Goal: Feedback & Contribution: Contribute content

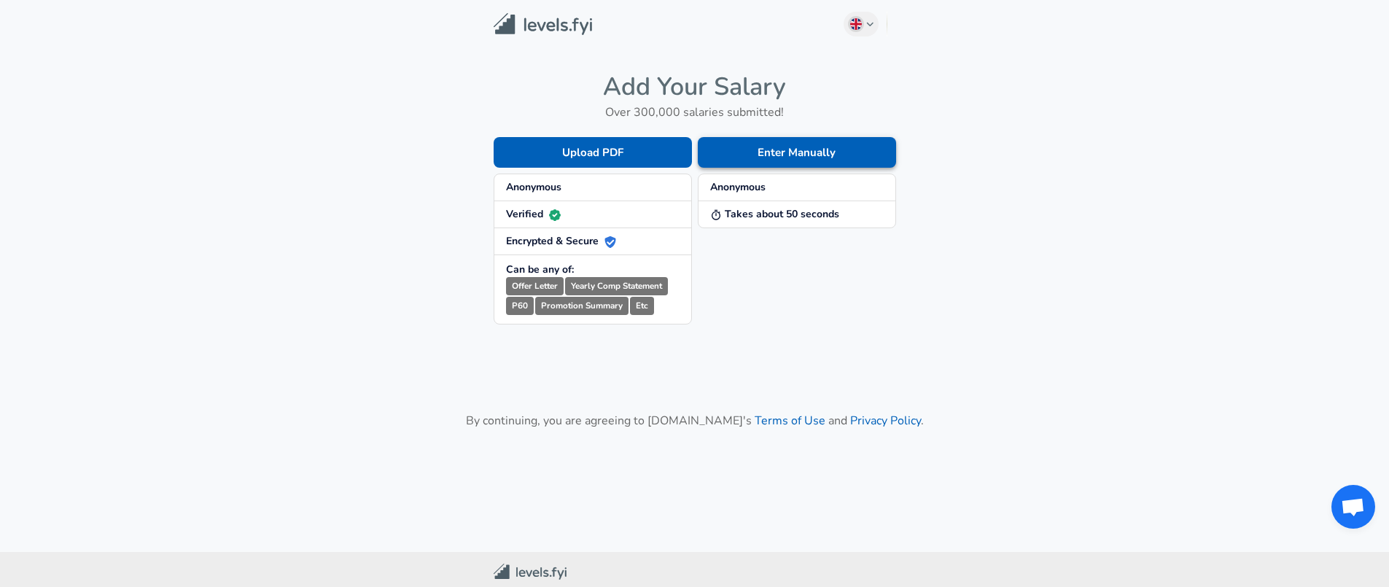
click at [774, 159] on button "Enter Manually" at bounding box center [797, 152] width 198 height 31
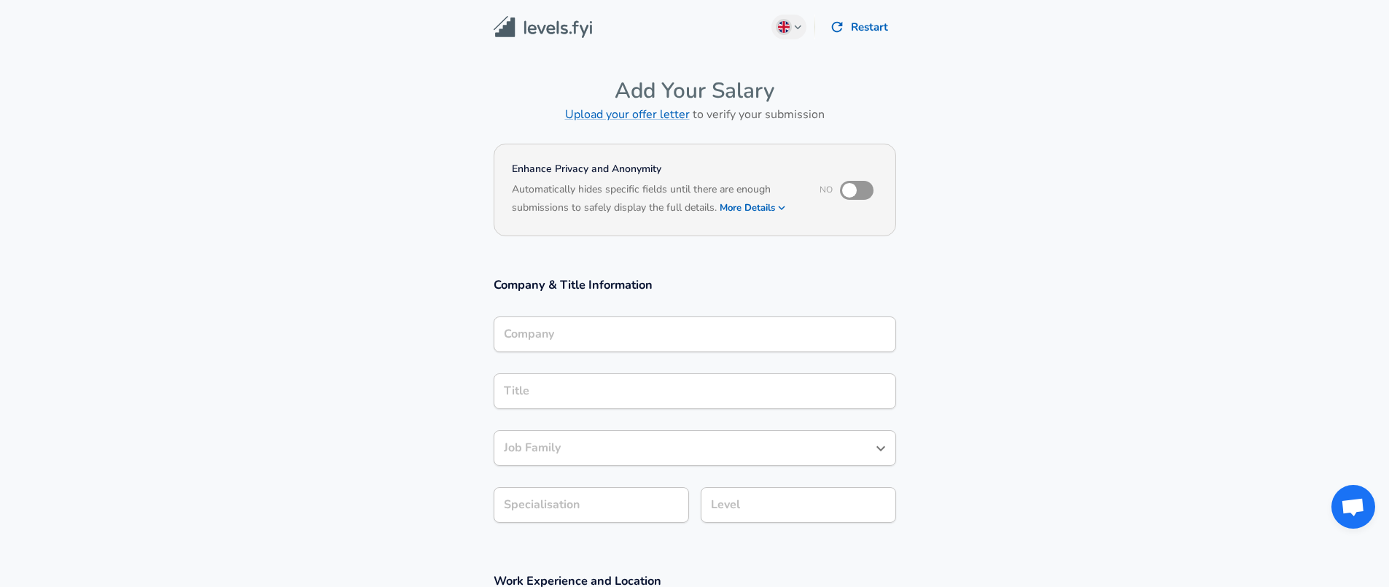
click at [563, 344] on div "Company" at bounding box center [695, 335] width 403 height 36
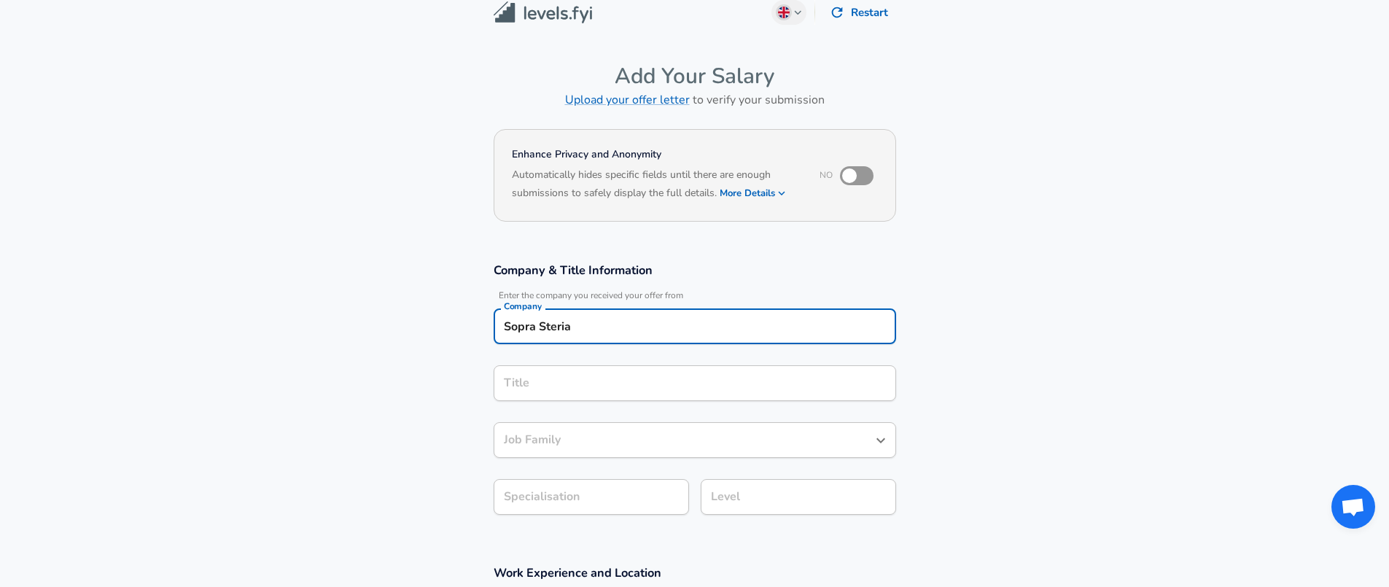
type input "Sopra Steria"
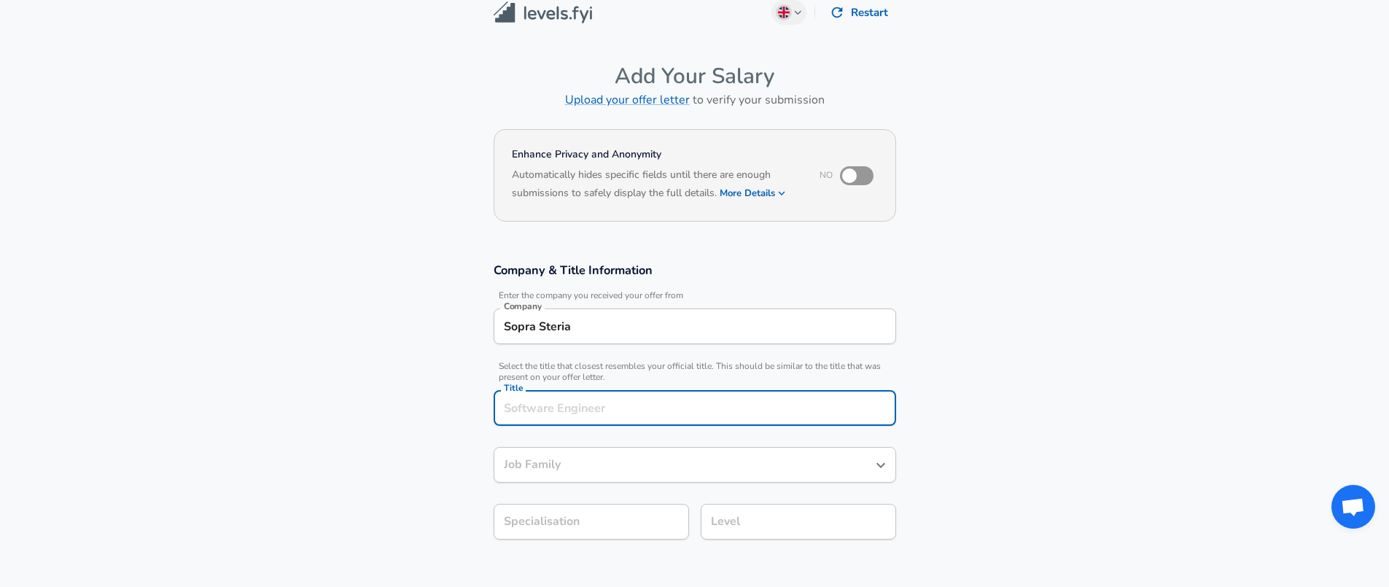
scroll to position [44, 0]
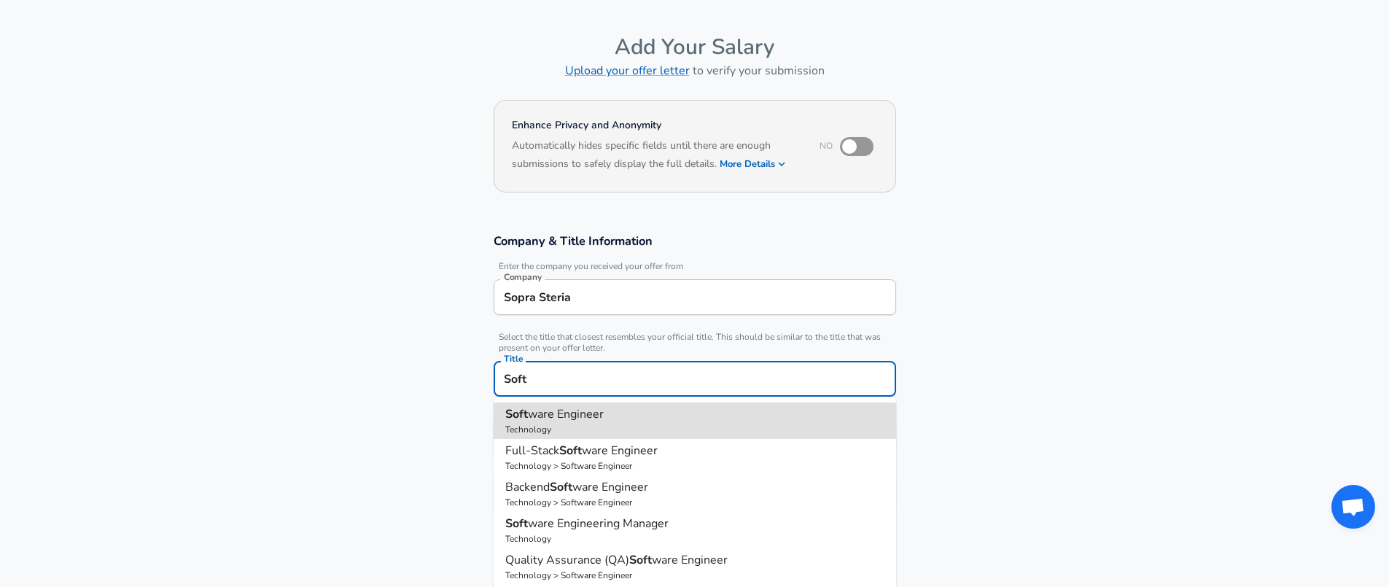
type input "Software Engineer"
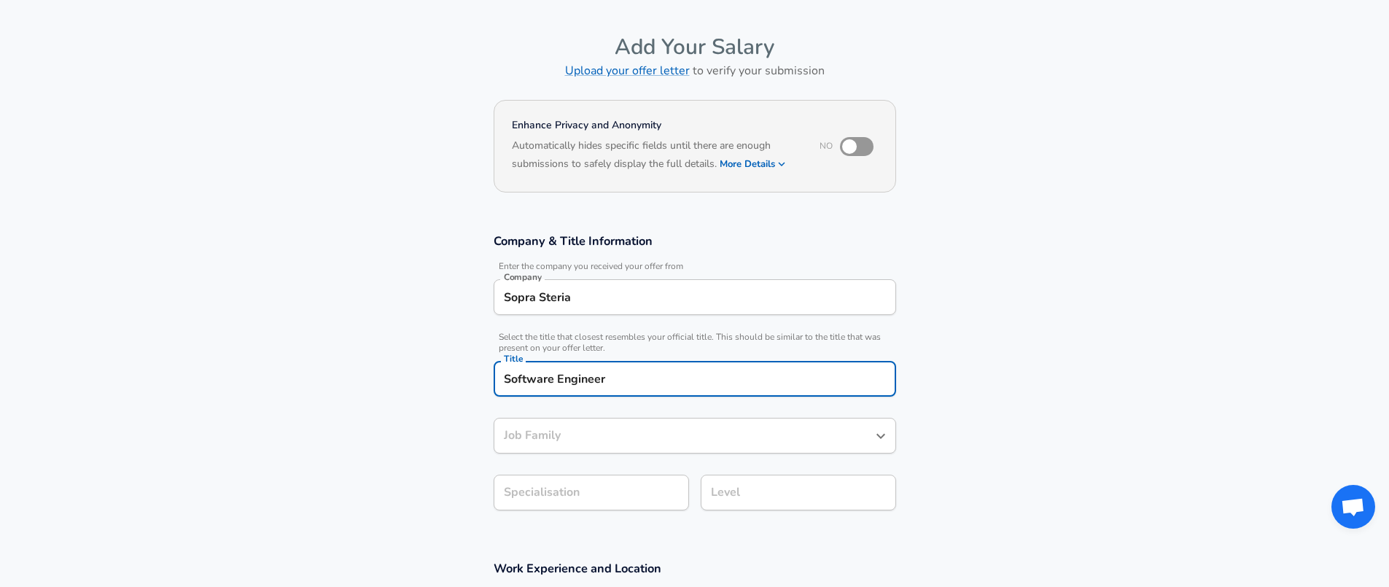
type input "Software Engineer"
click at [589, 482] on body "We value your privacy We use cookies to enhance your browsing experience, serve…" at bounding box center [694, 249] width 1389 height 587
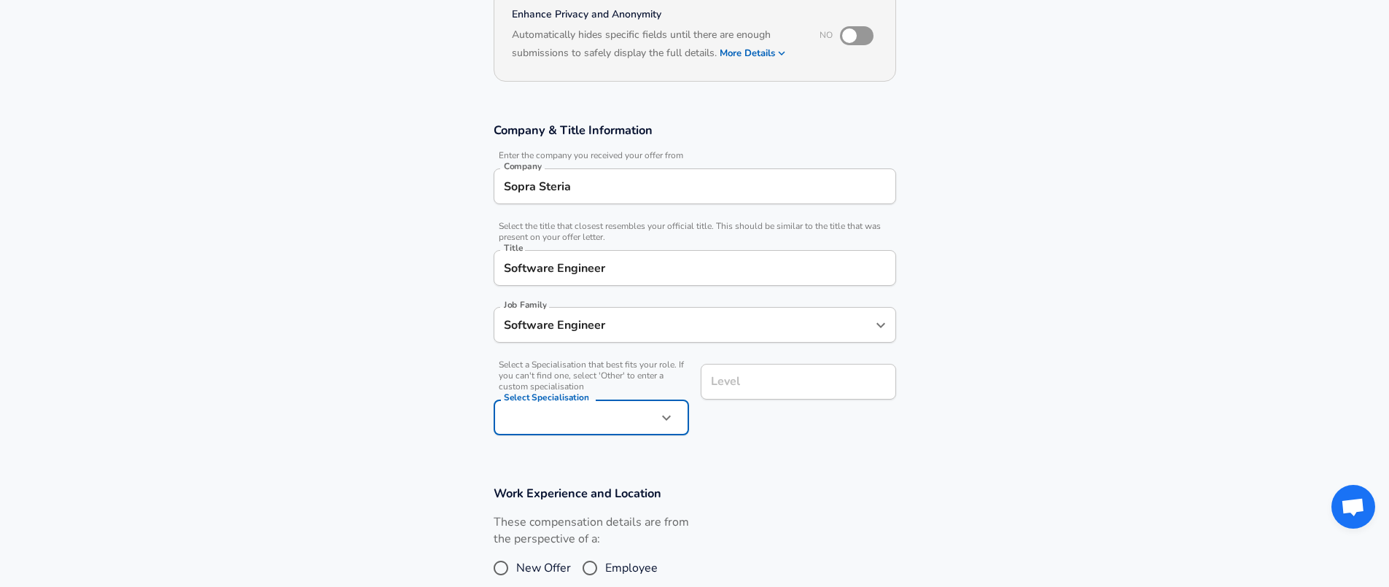
scroll to position [171, 0]
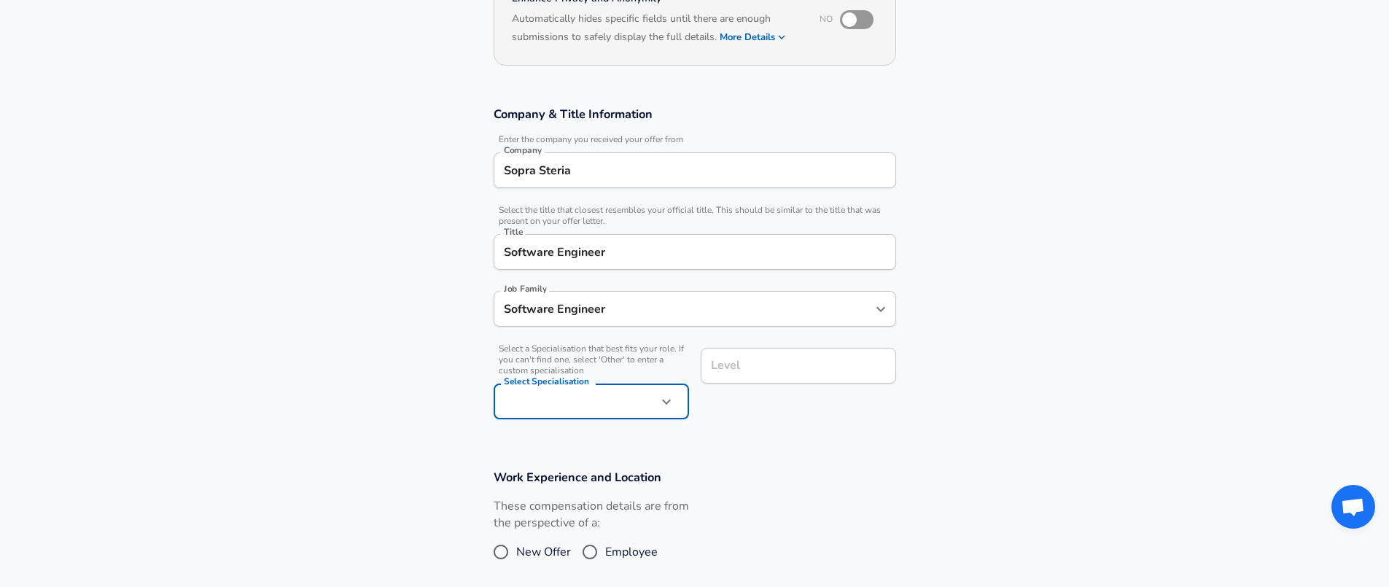
click at [519, 400] on body "We value your privacy We use cookies to enhance your browsing experience, serve…" at bounding box center [694, 122] width 1389 height 587
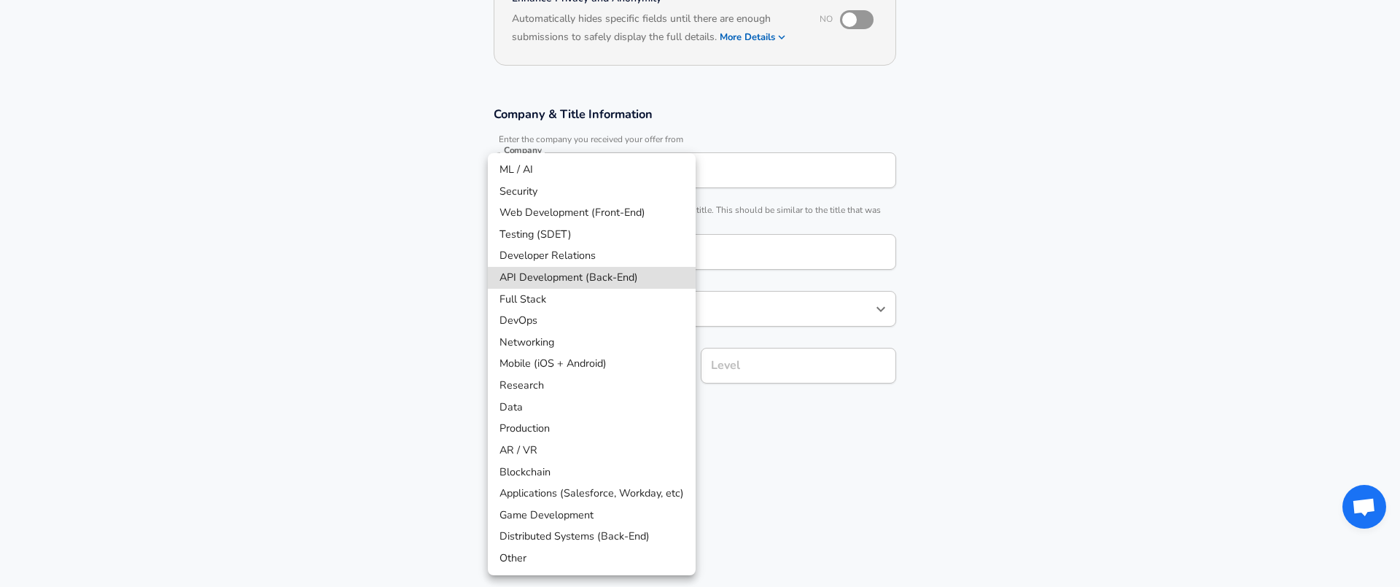
type input "API Development (Back-End)"
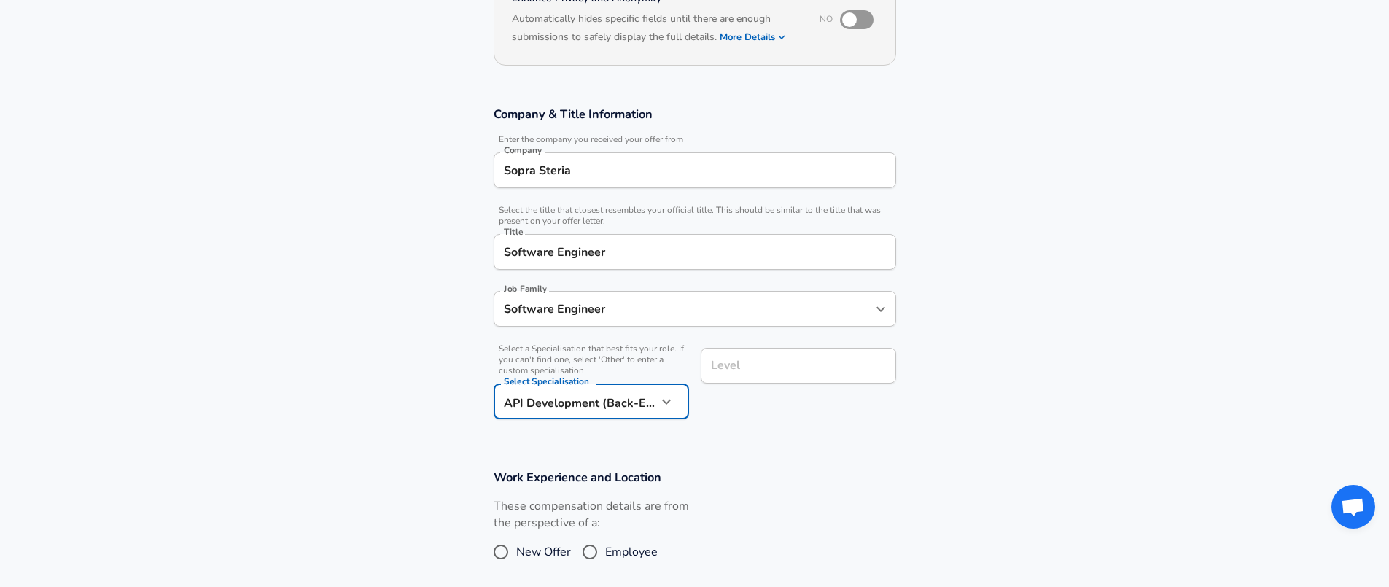
click at [775, 355] on div "Level" at bounding box center [798, 366] width 195 height 36
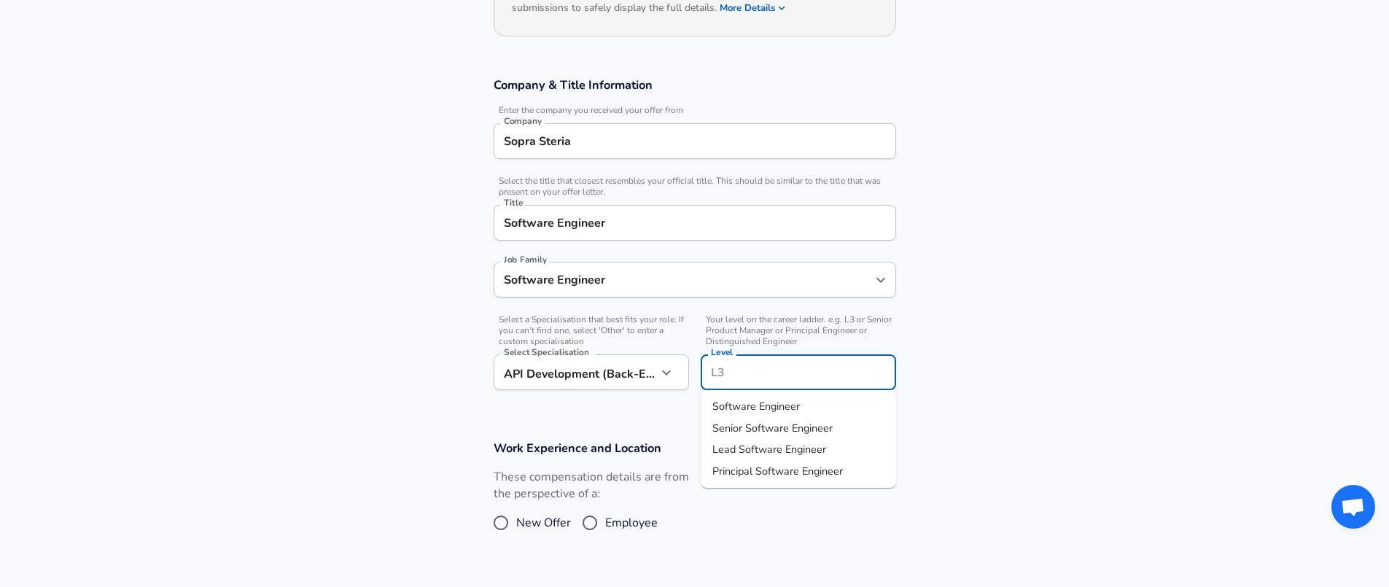
click at [783, 403] on span "Software Engineer" at bounding box center [757, 406] width 88 height 15
type input "Software Engineer"
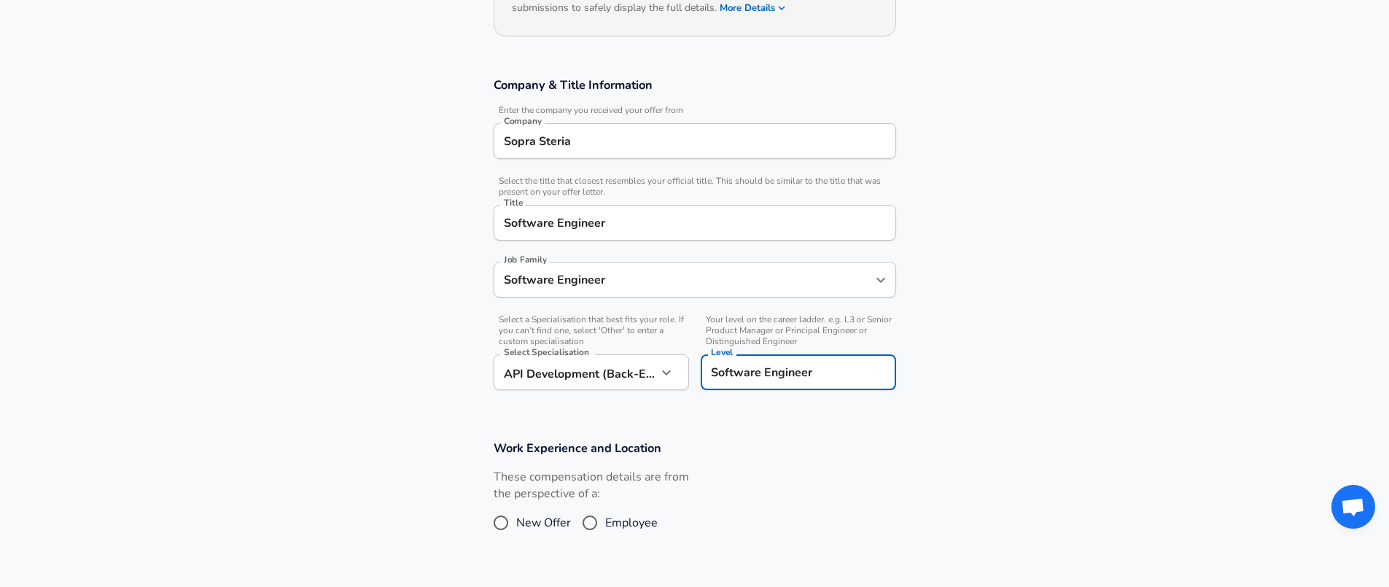
click at [590, 525] on input "Employee" at bounding box center [590, 522] width 31 height 23
radio input "true"
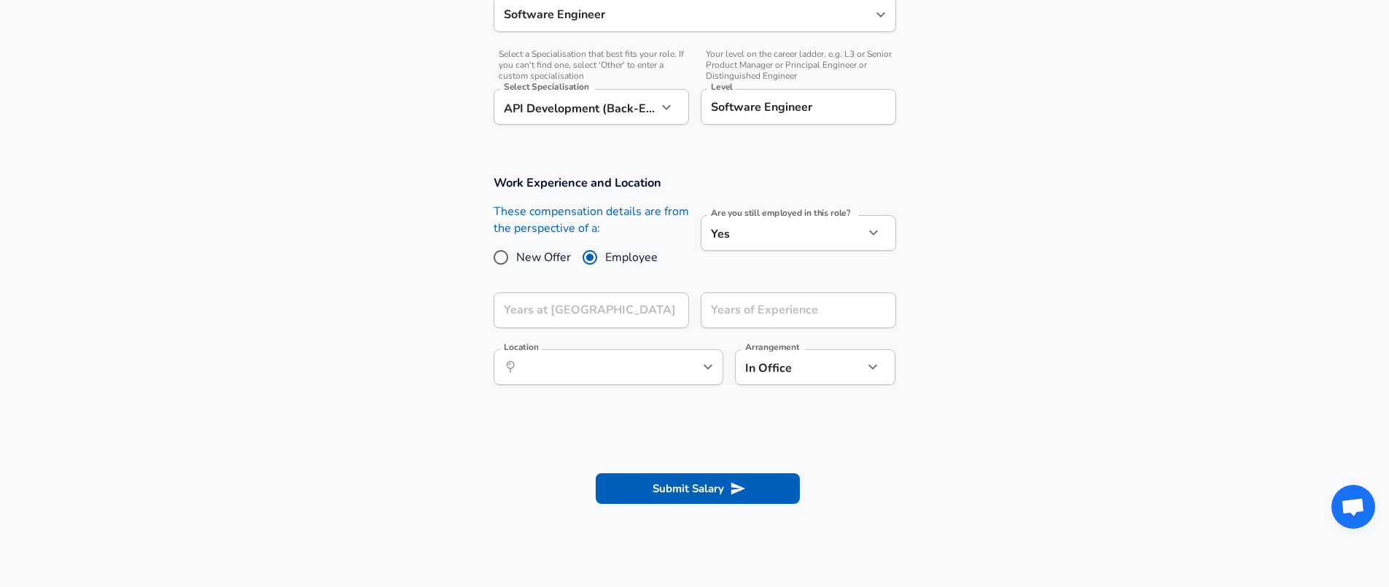
scroll to position [475, 0]
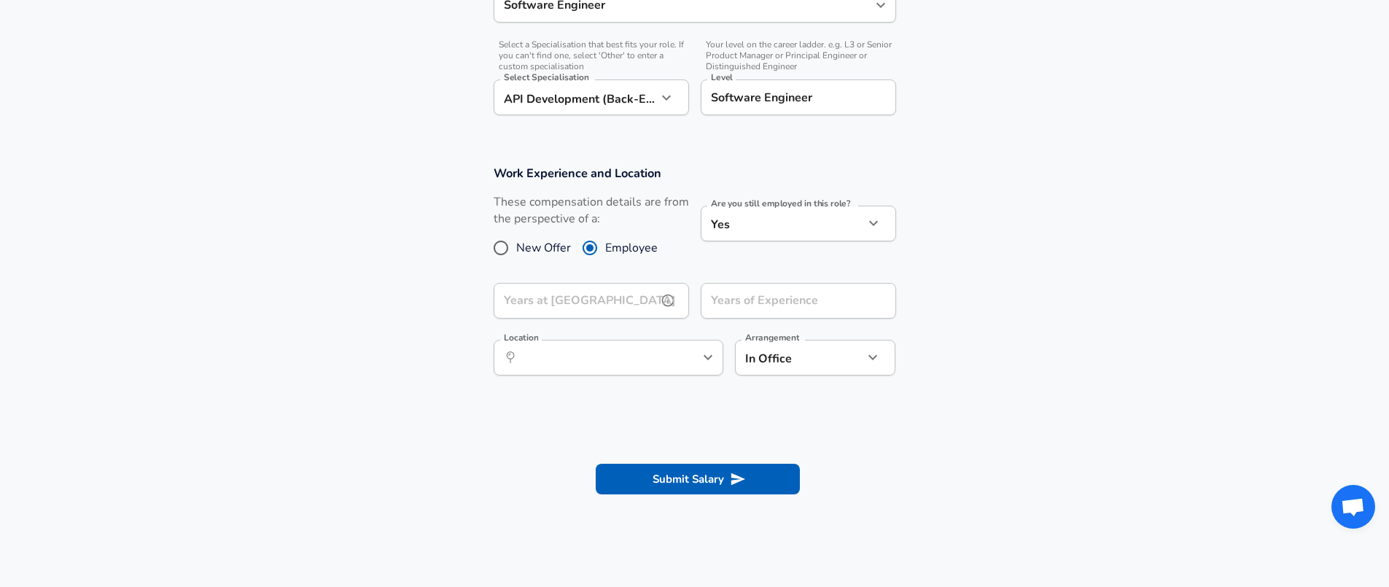
click at [540, 294] on input "Years at [GEOGRAPHIC_DATA]" at bounding box center [575, 301] width 163 height 36
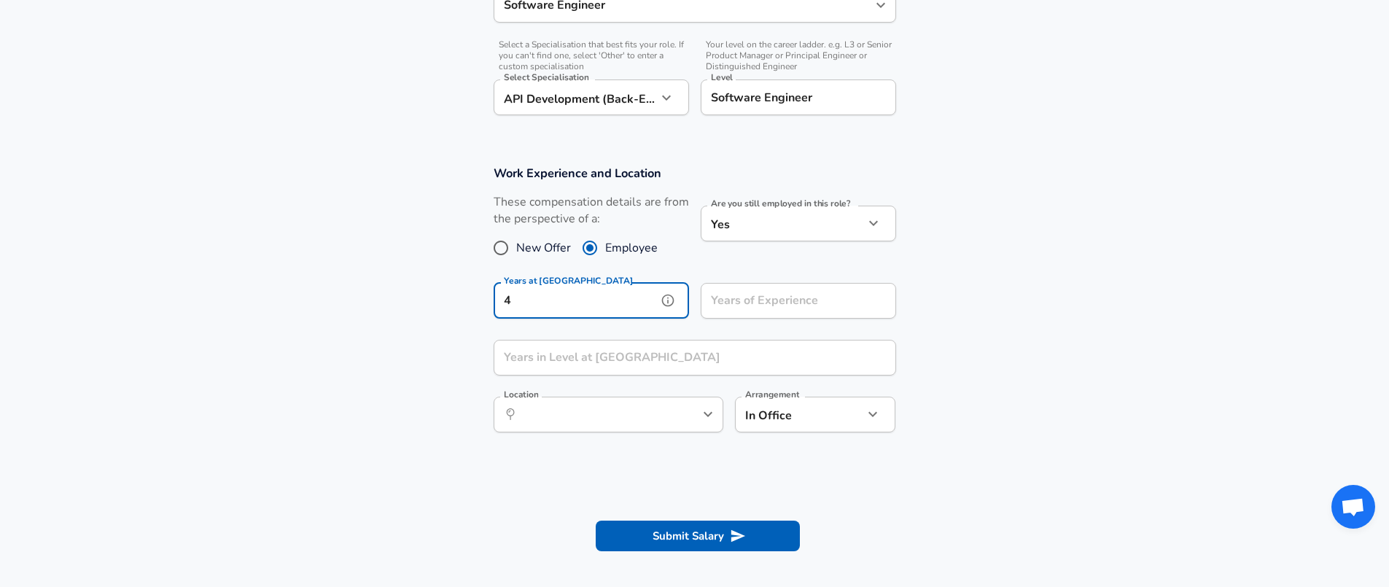
type input "4"
click at [786, 303] on input "Years of Experience" at bounding box center [782, 301] width 163 height 36
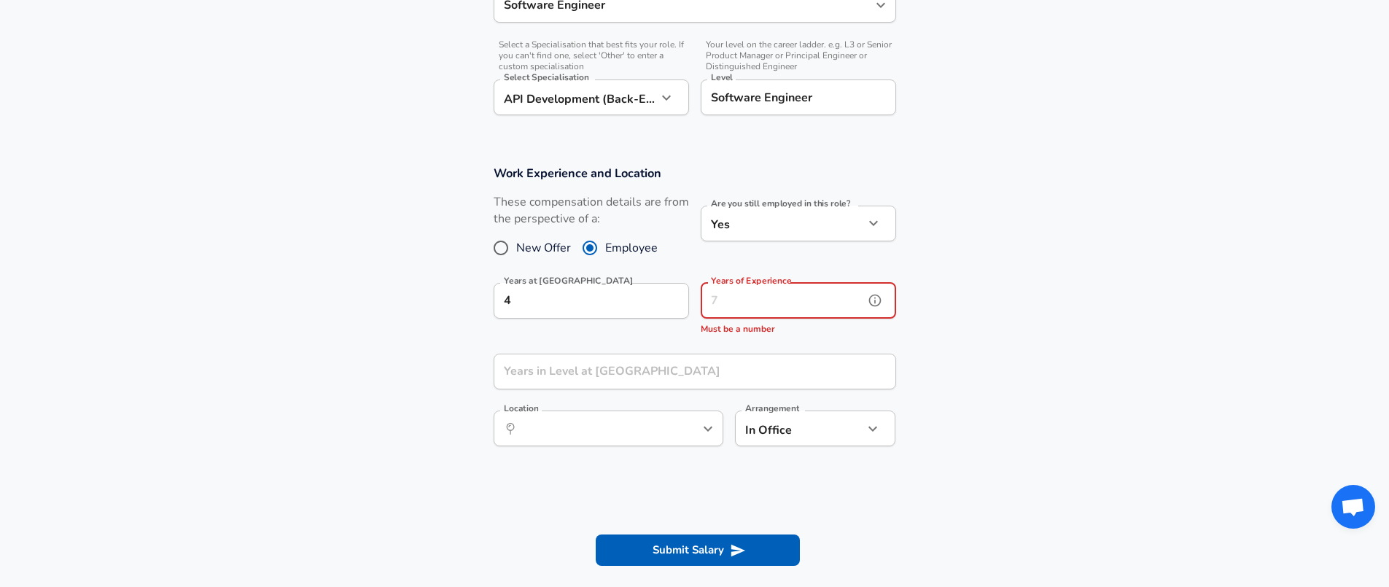
type input "8"
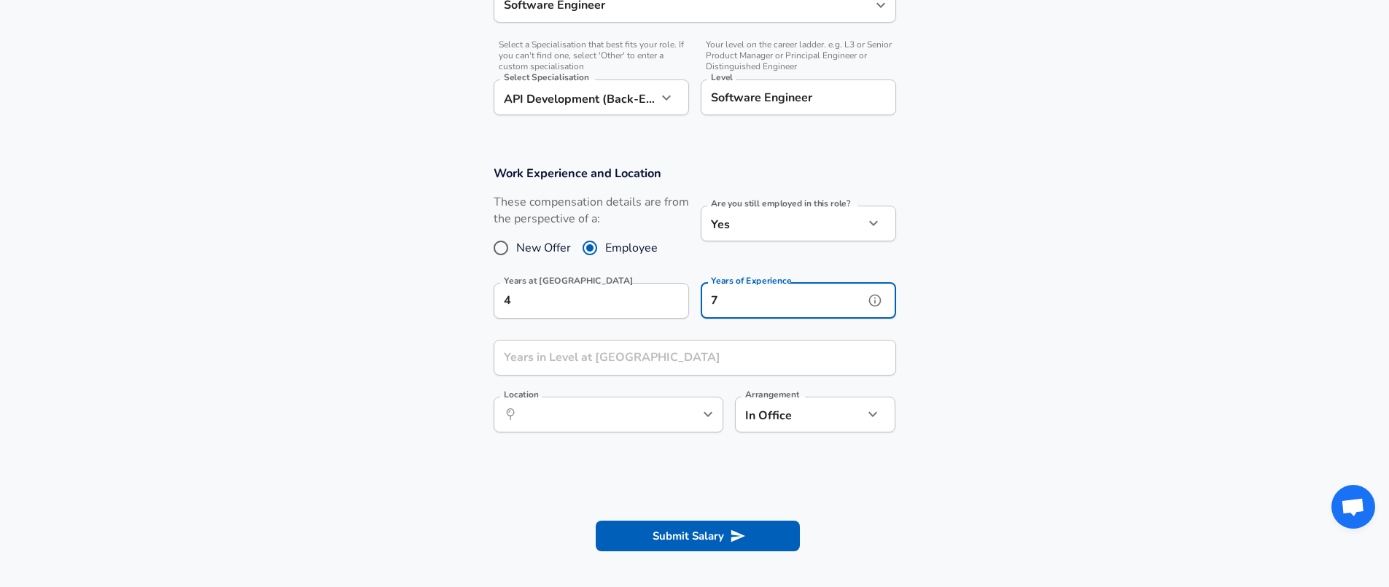
type input "7"
click at [615, 349] on input "Years in Level at [GEOGRAPHIC_DATA]" at bounding box center [679, 358] width 371 height 36
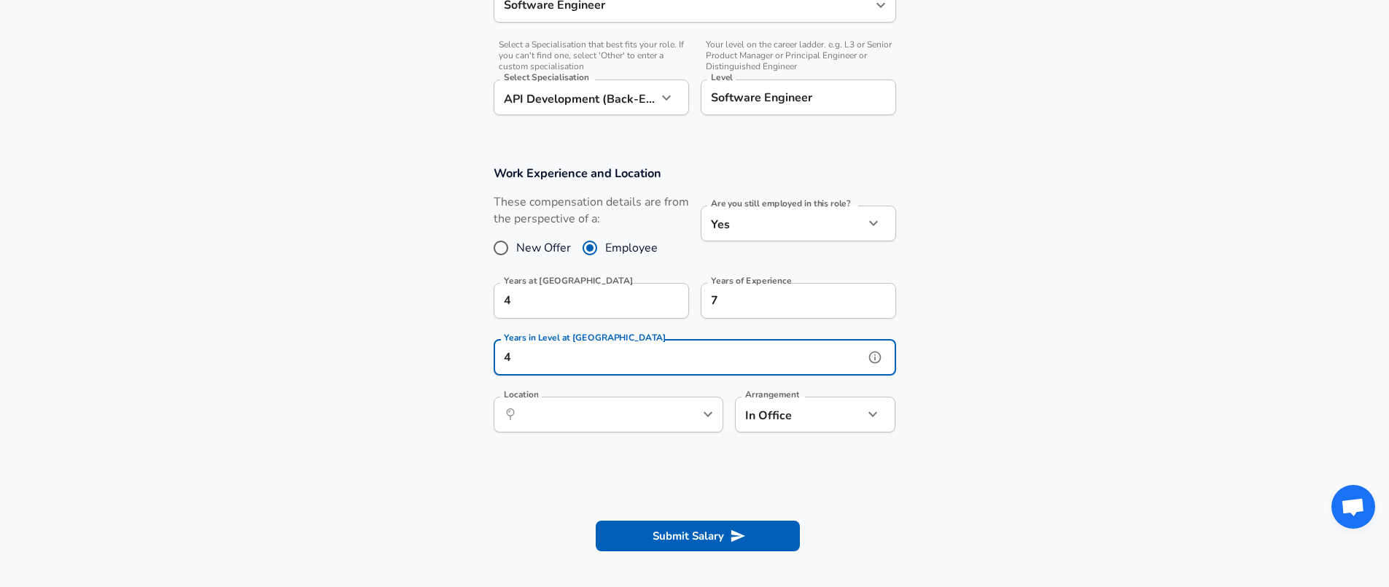
type input "4"
click at [541, 414] on input "Location" at bounding box center [593, 414] width 150 height 23
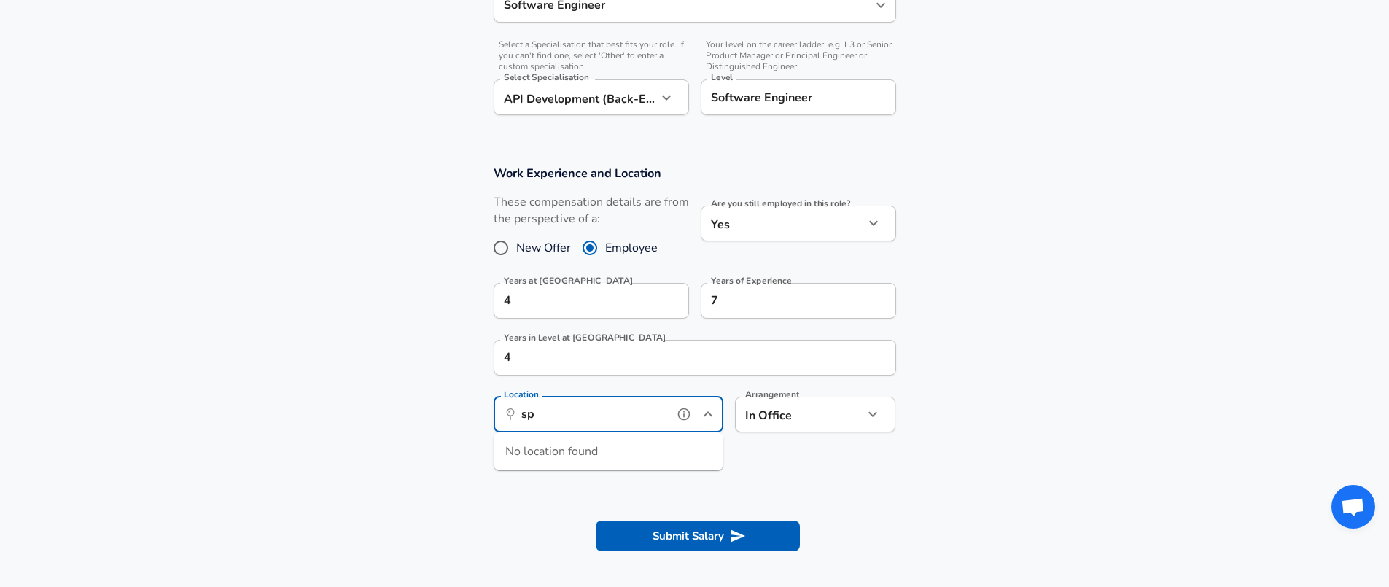
type input "s"
click at [553, 446] on span "te, VC, [GEOGRAPHIC_DATA]" at bounding box center [608, 448] width 142 height 15
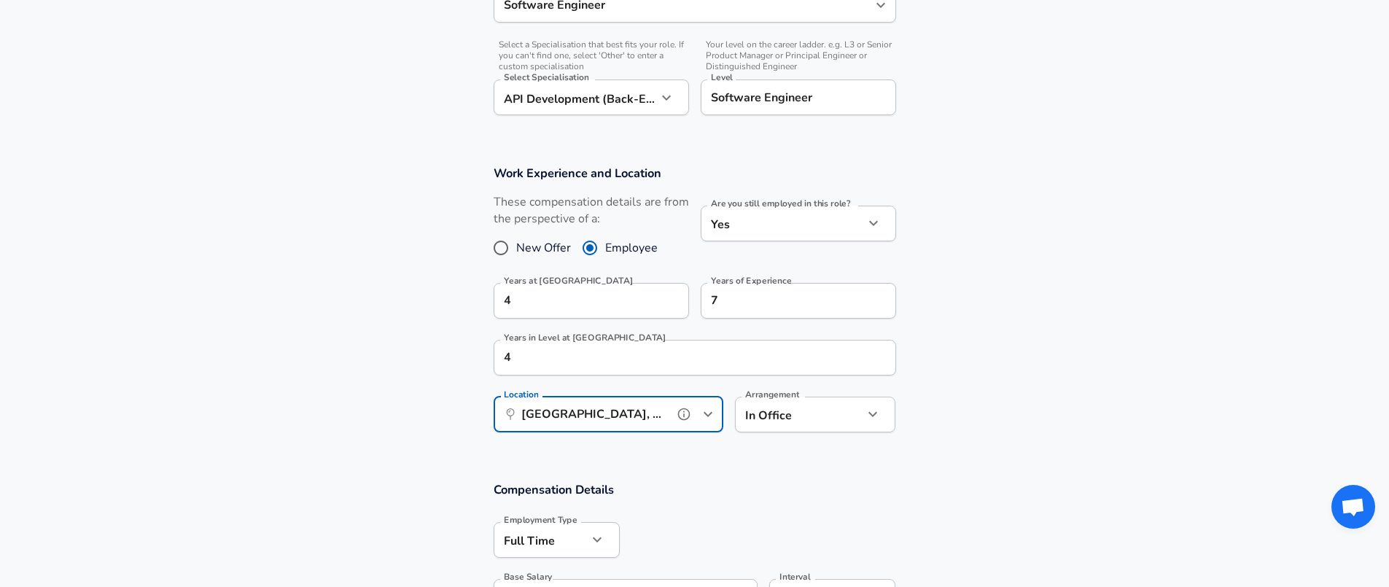
type input "[GEOGRAPHIC_DATA], [GEOGRAPHIC_DATA], [GEOGRAPHIC_DATA]"
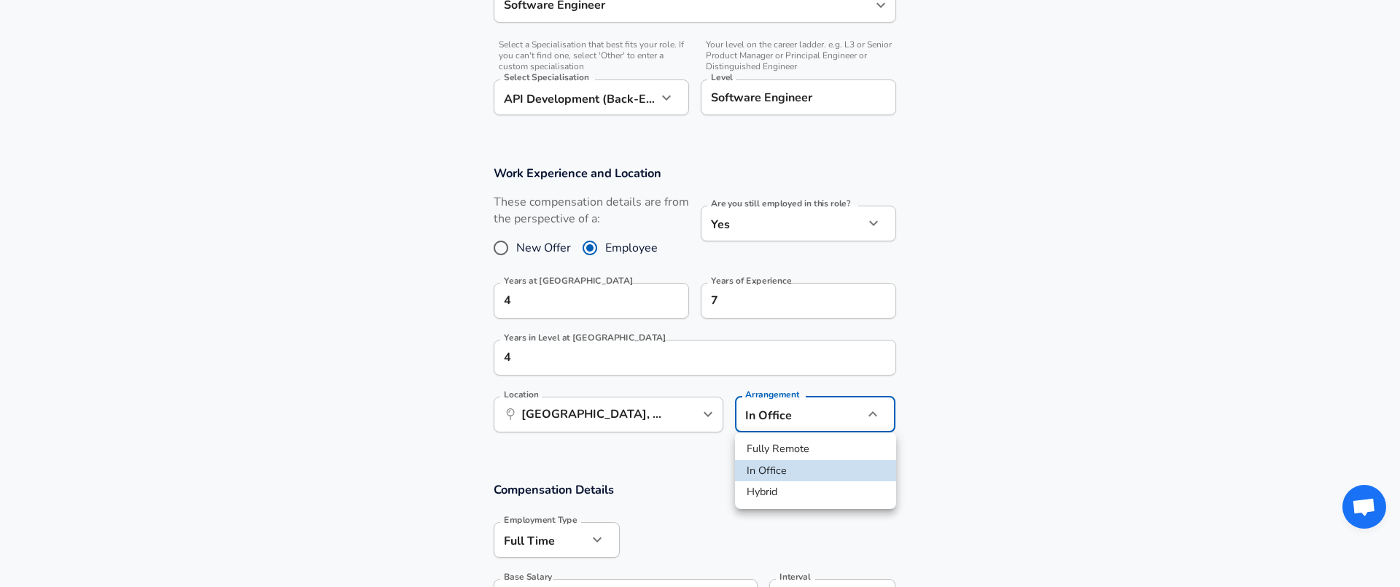
click at [790, 448] on li "Fully Remote" at bounding box center [815, 449] width 161 height 22
type input "remote"
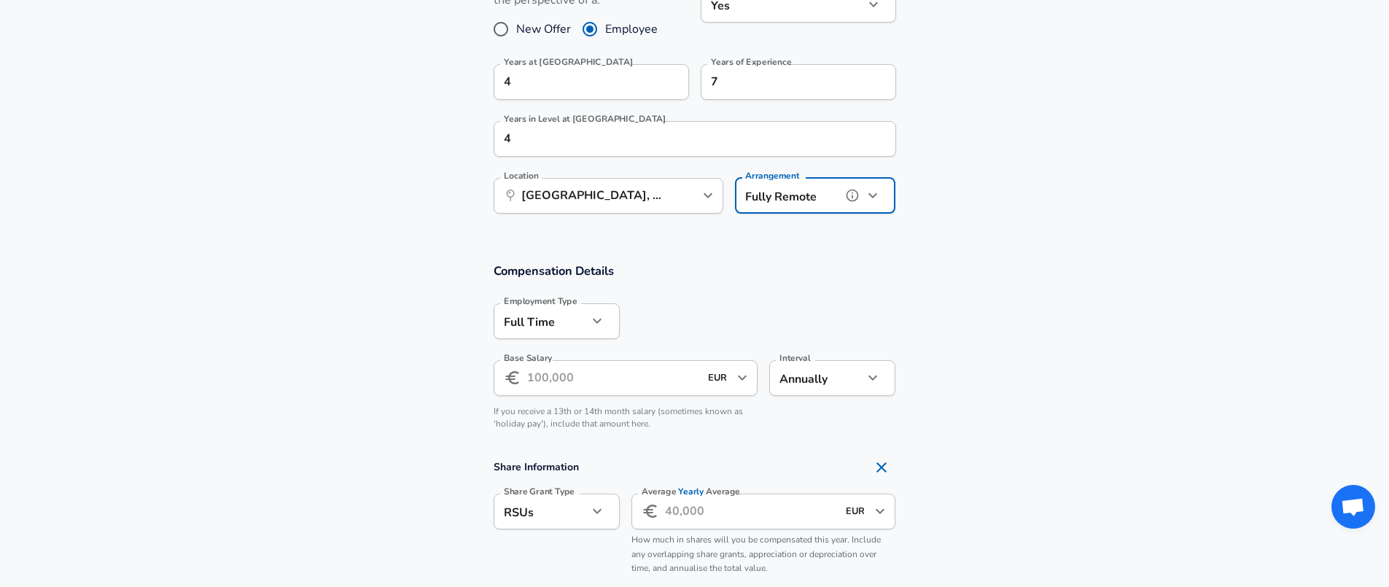
scroll to position [699, 0]
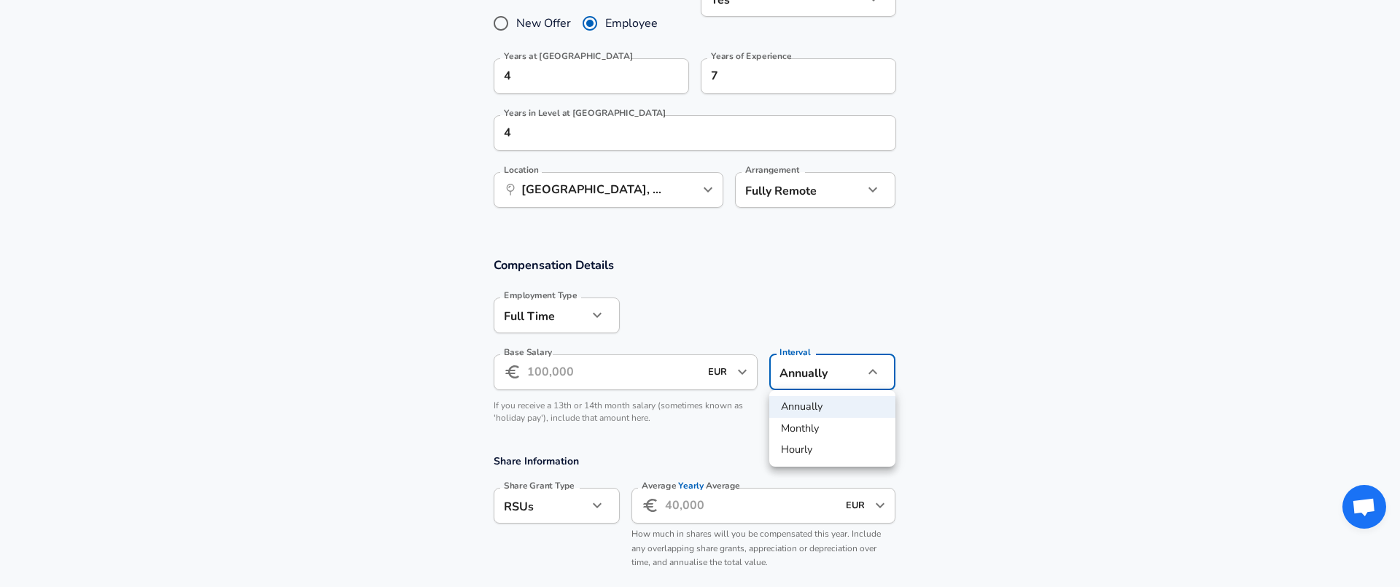
click at [583, 400] on div at bounding box center [700, 293] width 1400 height 587
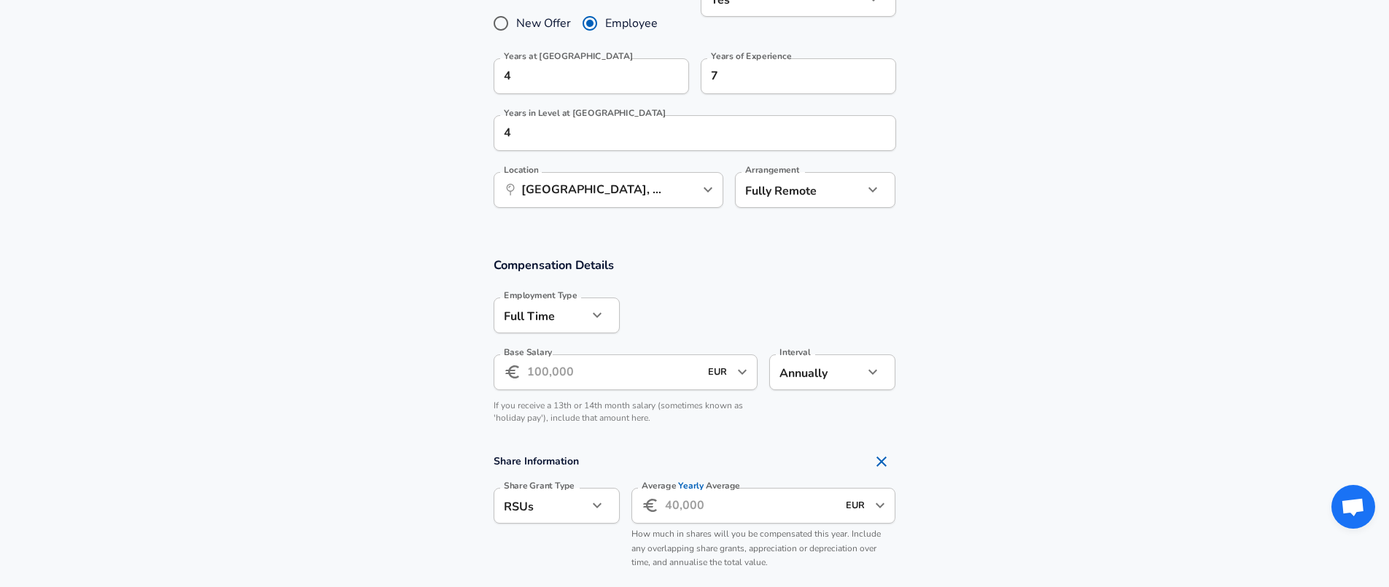
click at [576, 370] on input "Base Salary" at bounding box center [613, 372] width 173 height 36
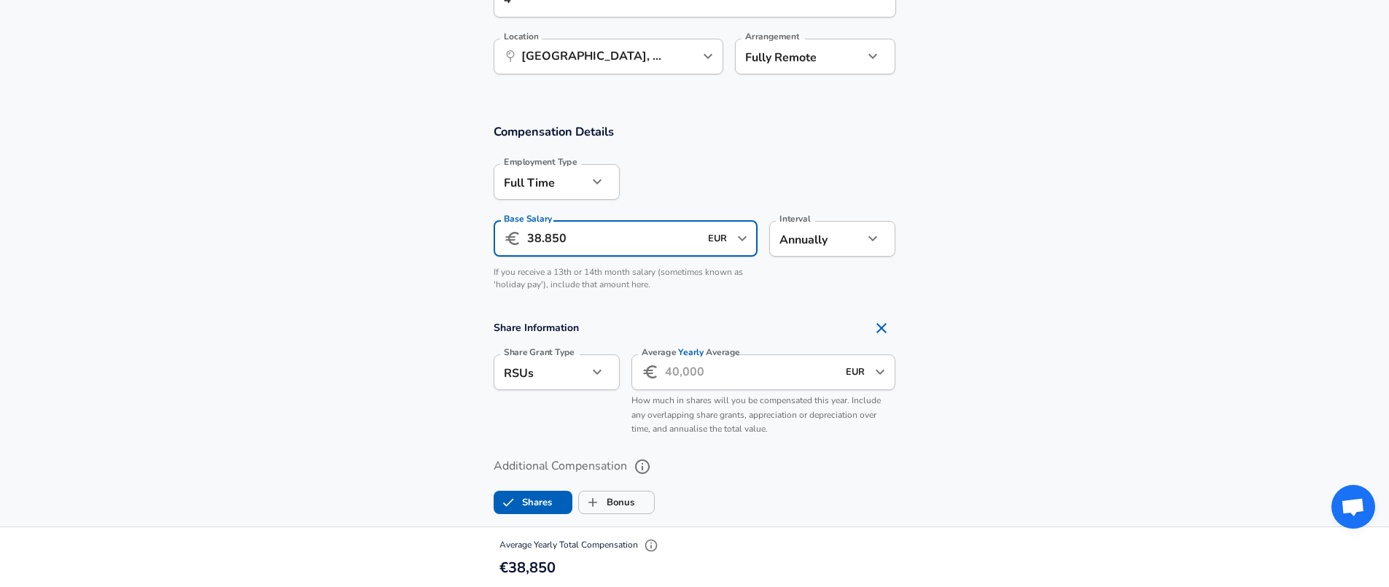
scroll to position [836, 0]
type input "38.850"
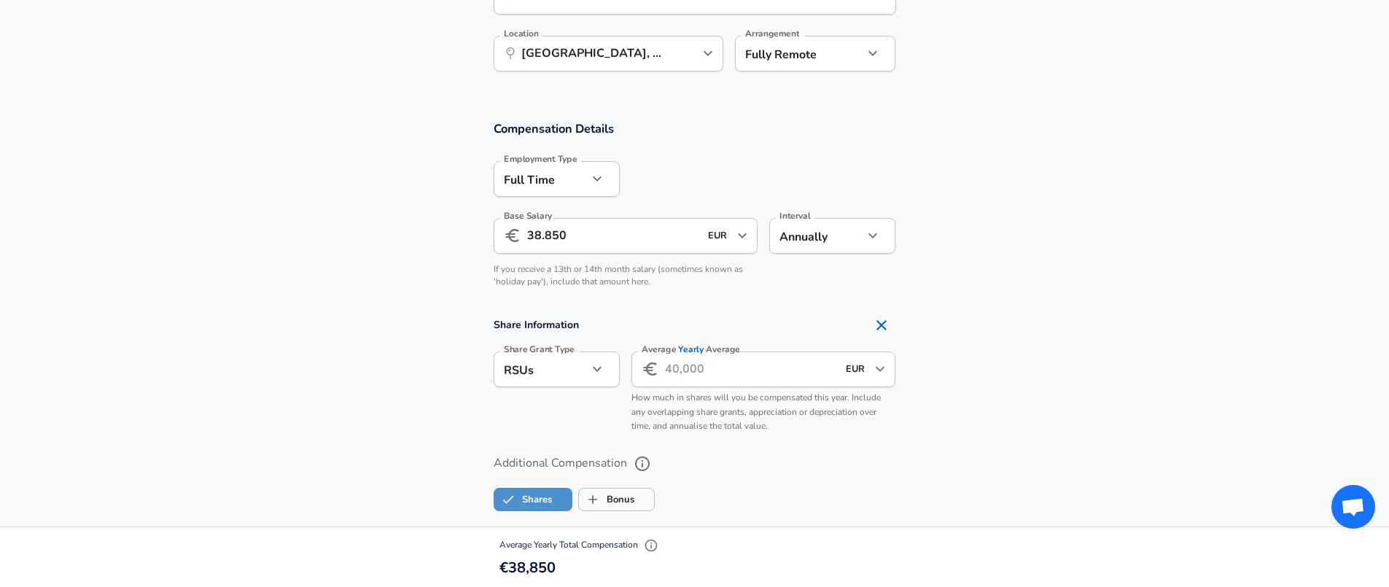
click at [538, 502] on label "Shares" at bounding box center [524, 500] width 58 height 28
checkbox input "false"
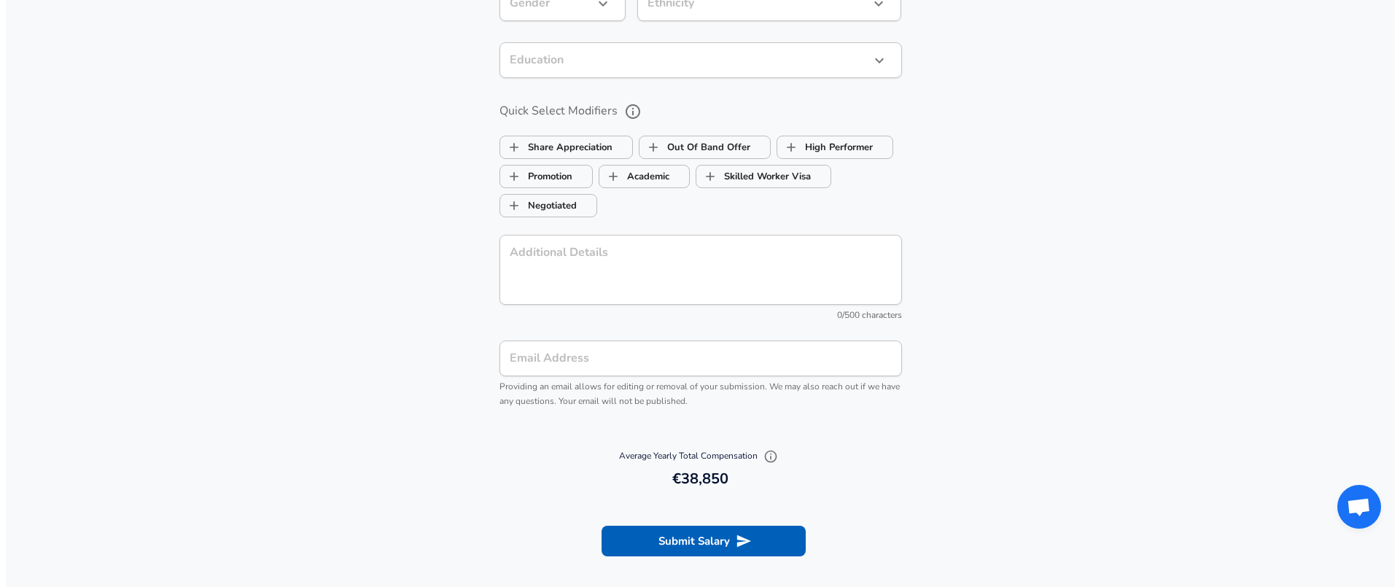
scroll to position [1325, 0]
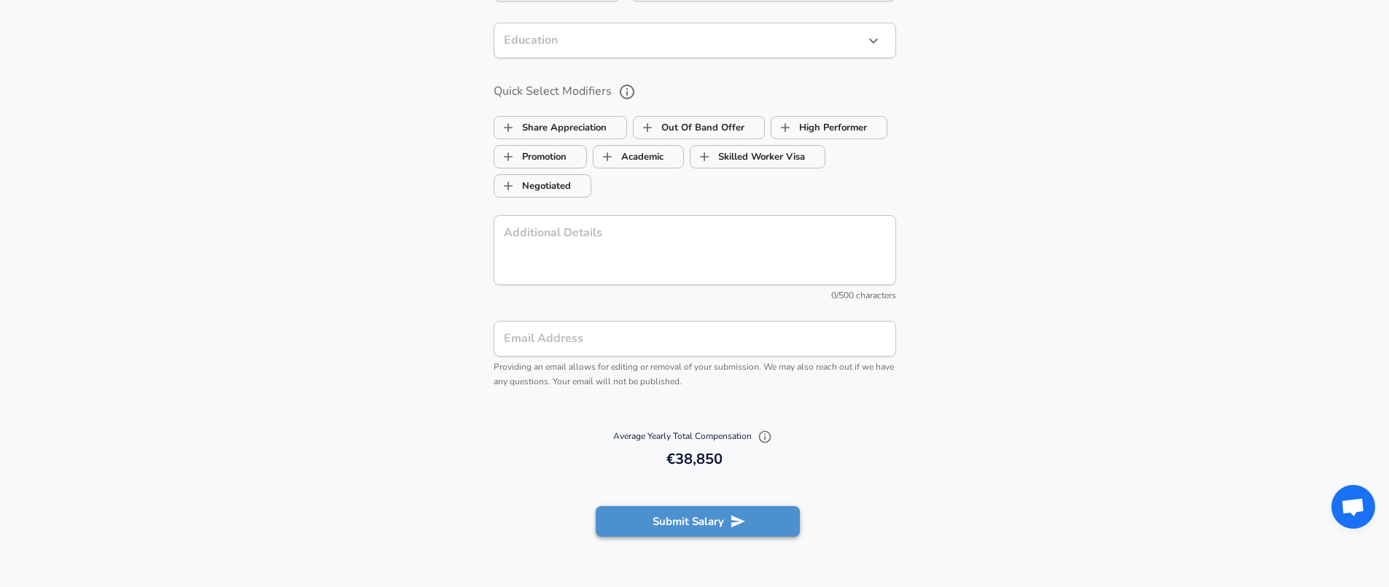
click at [719, 518] on button "Submit Salary" at bounding box center [698, 521] width 204 height 31
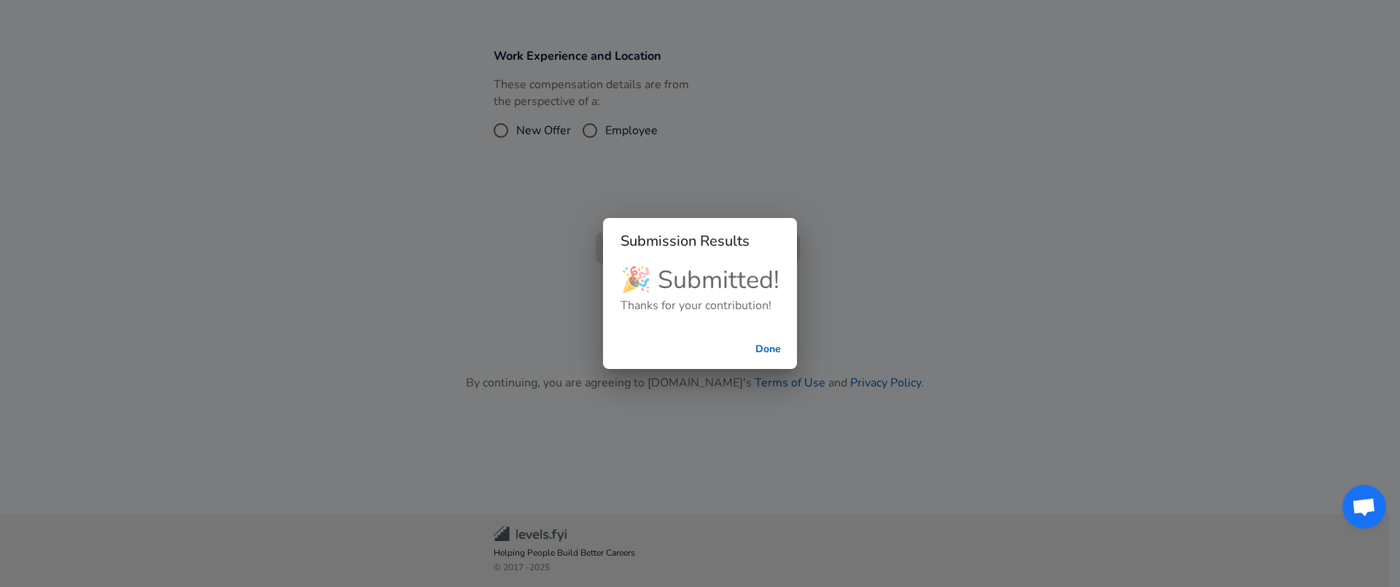
scroll to position [252, 0]
